Goal: Obtain resource: Obtain resource

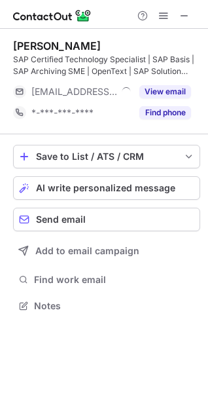
scroll to position [296, 208]
click at [195, 10] on div at bounding box center [104, 14] width 208 height 29
click at [190, 16] on button at bounding box center [185, 16] width 16 height 16
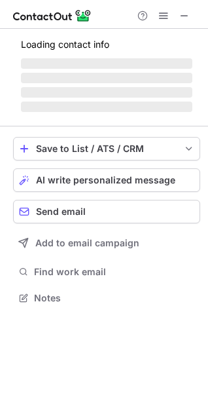
scroll to position [338, 208]
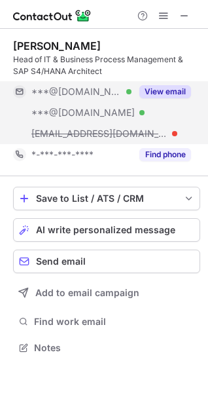
click at [175, 90] on button "View email" at bounding box center [165, 91] width 52 height 13
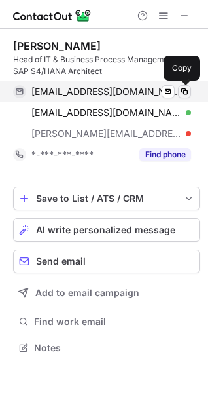
click at [185, 87] on span at bounding box center [184, 91] width 10 height 10
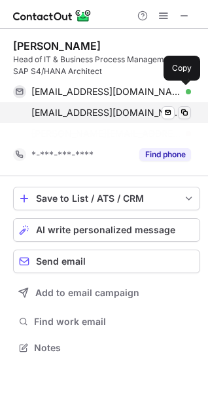
scroll to position [317, 208]
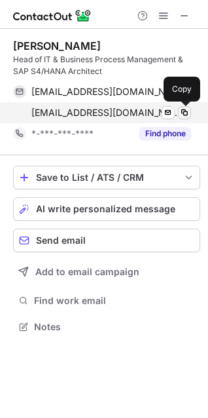
click at [186, 111] on span at bounding box center [184, 112] width 10 height 10
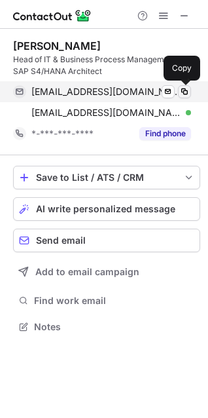
click at [181, 88] on span at bounding box center [184, 91] width 10 height 10
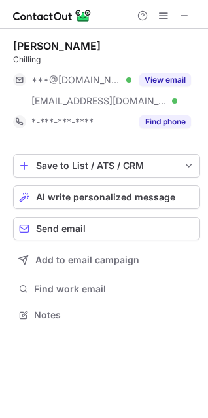
scroll to position [306, 208]
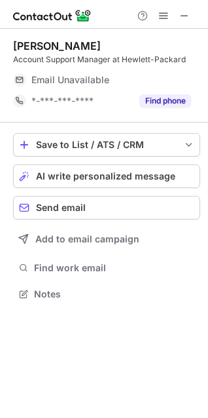
scroll to position [289, 208]
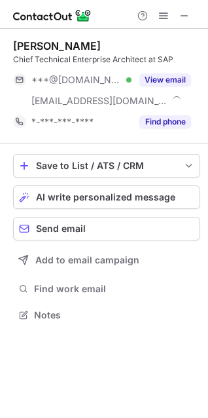
scroll to position [306, 208]
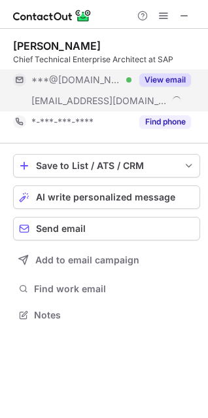
click at [165, 74] on button "View email" at bounding box center [165, 79] width 52 height 13
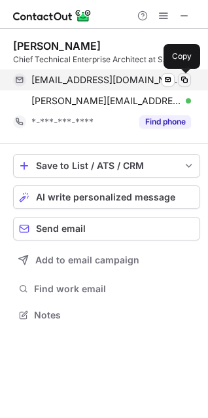
click at [183, 75] on span at bounding box center [184, 80] width 10 height 10
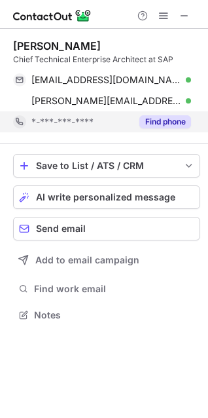
click at [175, 118] on button "Find phone" at bounding box center [165, 121] width 52 height 13
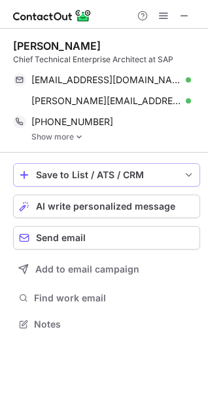
scroll to position [315, 208]
click at [69, 135] on link "Show more" at bounding box center [115, 136] width 169 height 9
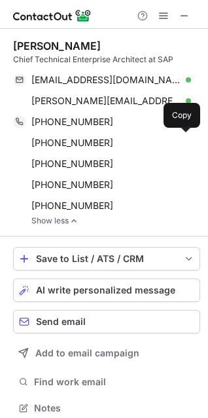
scroll to position [399, 199]
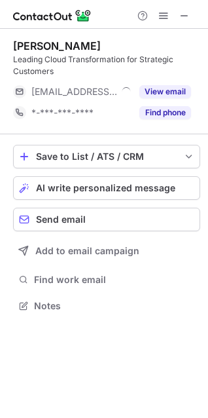
scroll to position [296, 208]
click at [158, 81] on div "Robert Boban Leading Cloud Transformation for Strategic Customers ***@sap.com V…" at bounding box center [106, 81] width 187 height 84
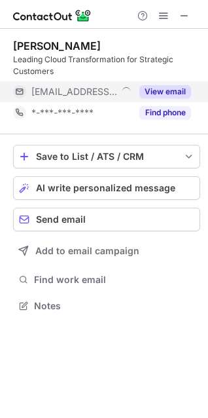
click at [163, 88] on button "View email" at bounding box center [165, 91] width 52 height 13
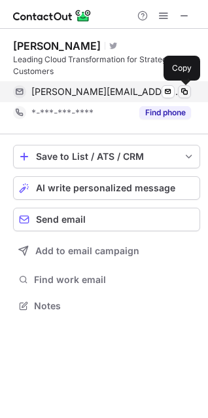
click at [179, 92] on span at bounding box center [184, 91] width 10 height 10
click at [181, 91] on span at bounding box center [184, 91] width 10 height 10
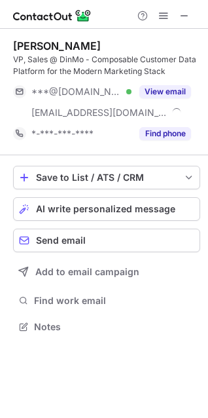
scroll to position [317, 208]
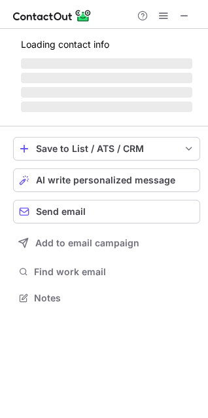
scroll to position [294, 208]
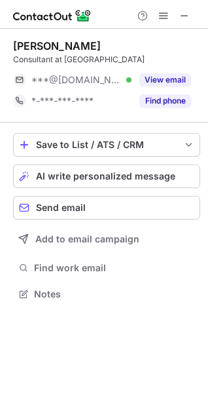
scroll to position [285, 208]
click at [185, 12] on span at bounding box center [184, 15] width 10 height 10
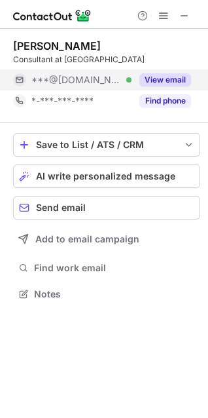
click at [172, 79] on button "View email" at bounding box center [165, 79] width 52 height 13
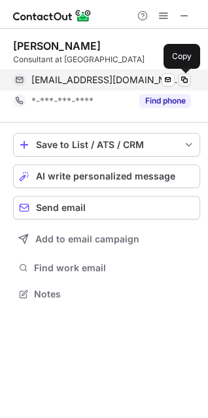
click at [181, 79] on span at bounding box center [184, 80] width 10 height 10
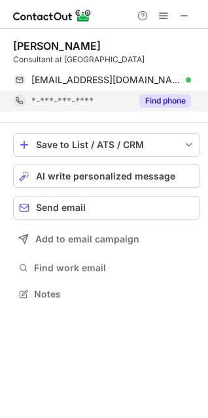
click at [176, 101] on button "Find phone" at bounding box center [165, 100] width 52 height 13
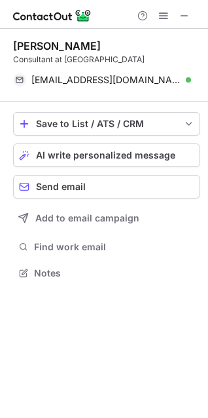
scroll to position [264, 208]
